Goal: Check status

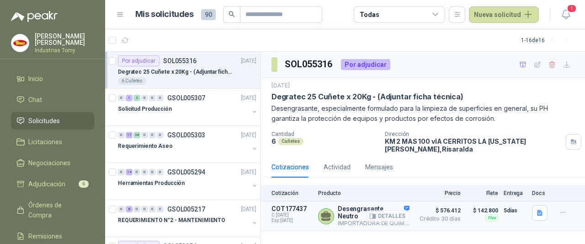
click at [392, 212] on button "Detalles" at bounding box center [388, 216] width 43 height 12
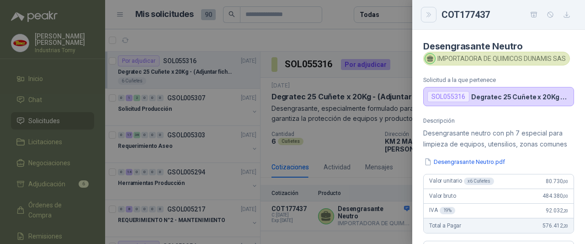
click at [426, 16] on icon "Close" at bounding box center [429, 15] width 8 height 8
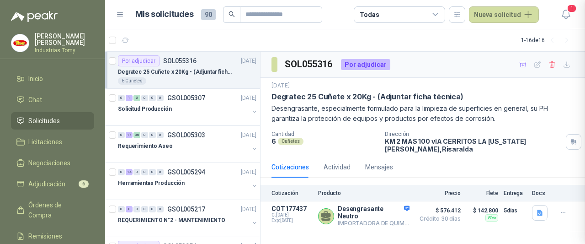
scroll to position [263, 0]
